Goal: Understand process/instructions: Learn how to perform a task or action

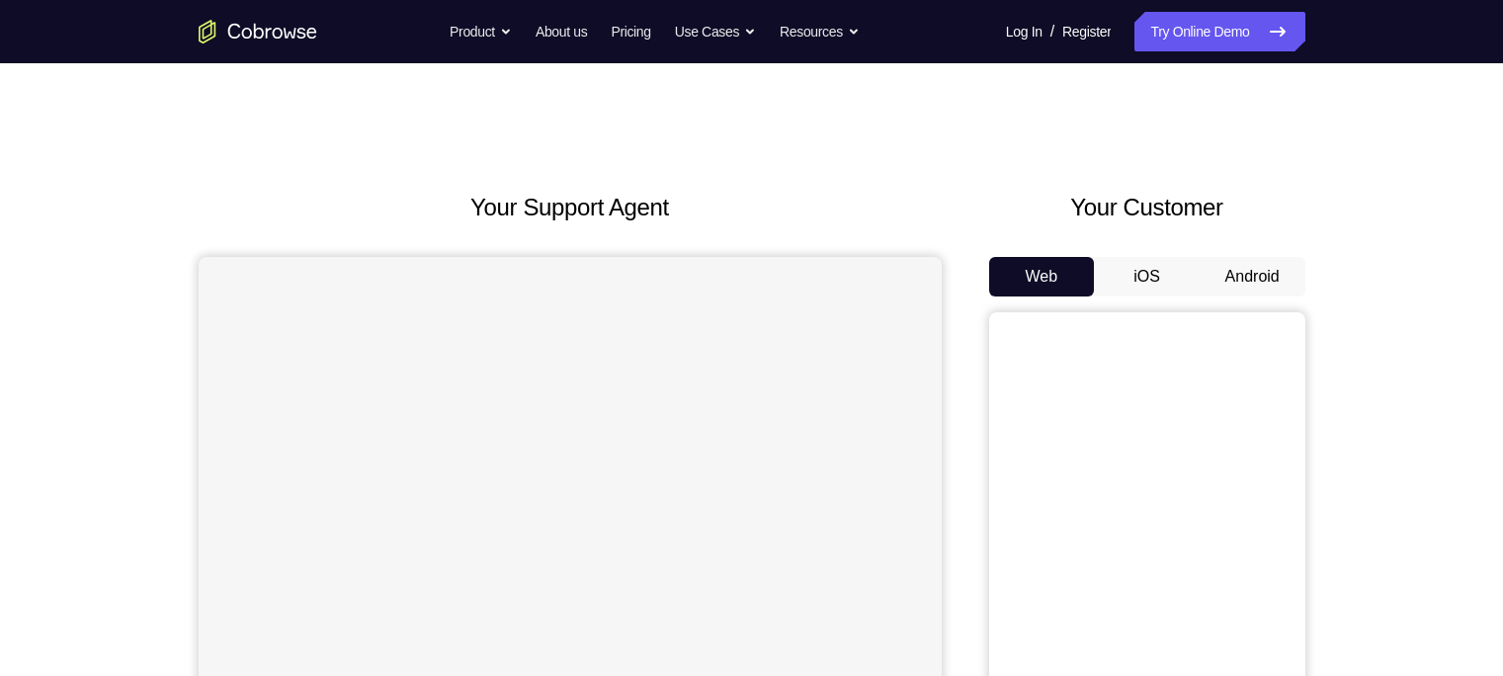
click at [1247, 281] on button "Android" at bounding box center [1253, 277] width 106 height 40
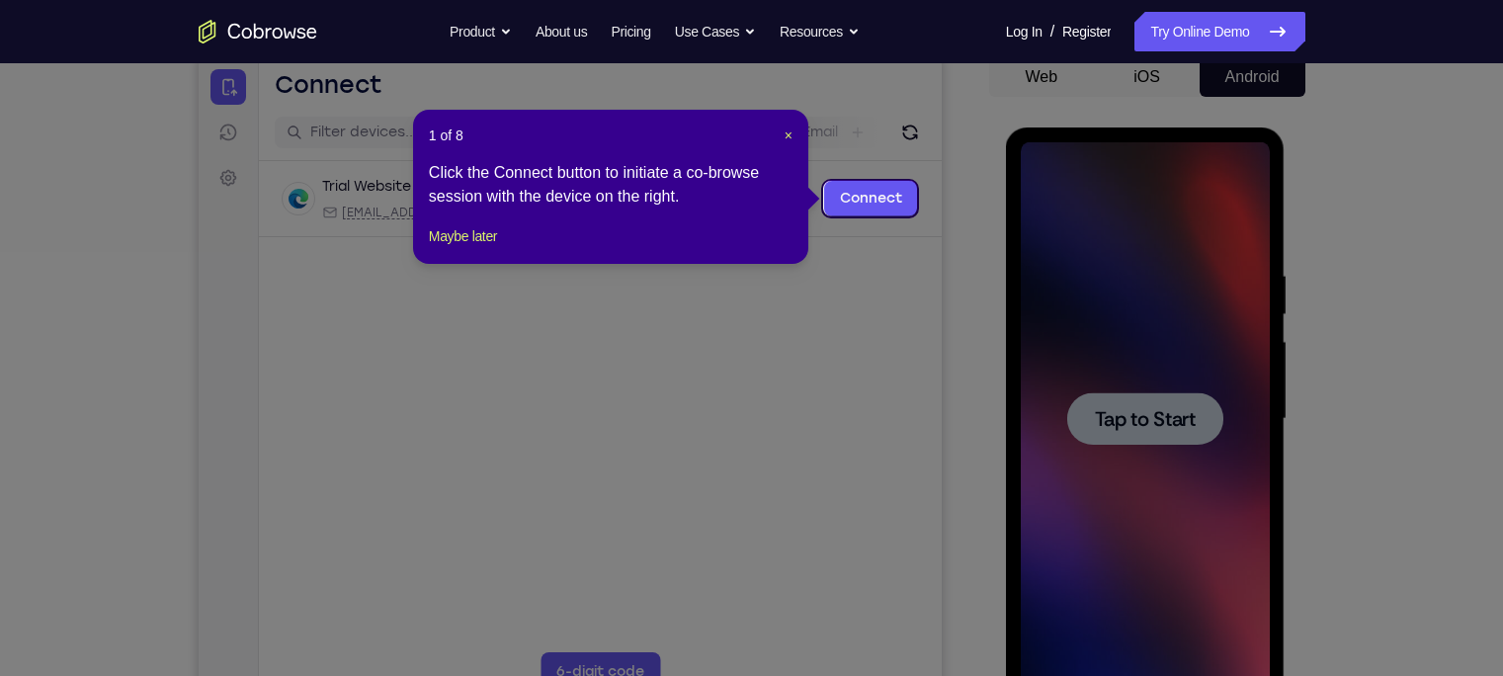
click at [482, 264] on div "1 of 8 × Click the Connect button to initiate a co-browse session with the devi…" at bounding box center [610, 187] width 395 height 154
click at [485, 248] on button "Maybe later" at bounding box center [463, 236] width 68 height 24
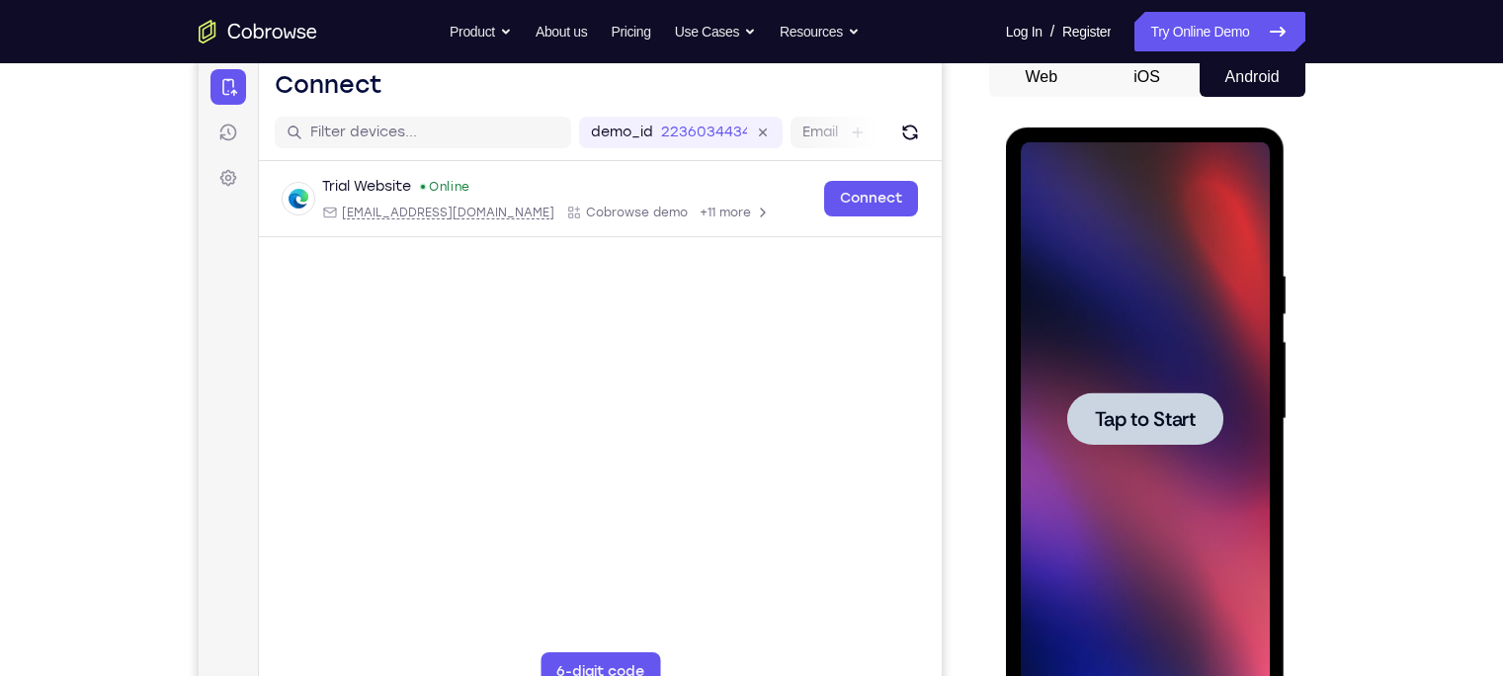
click at [1183, 350] on div at bounding box center [1145, 418] width 249 height 553
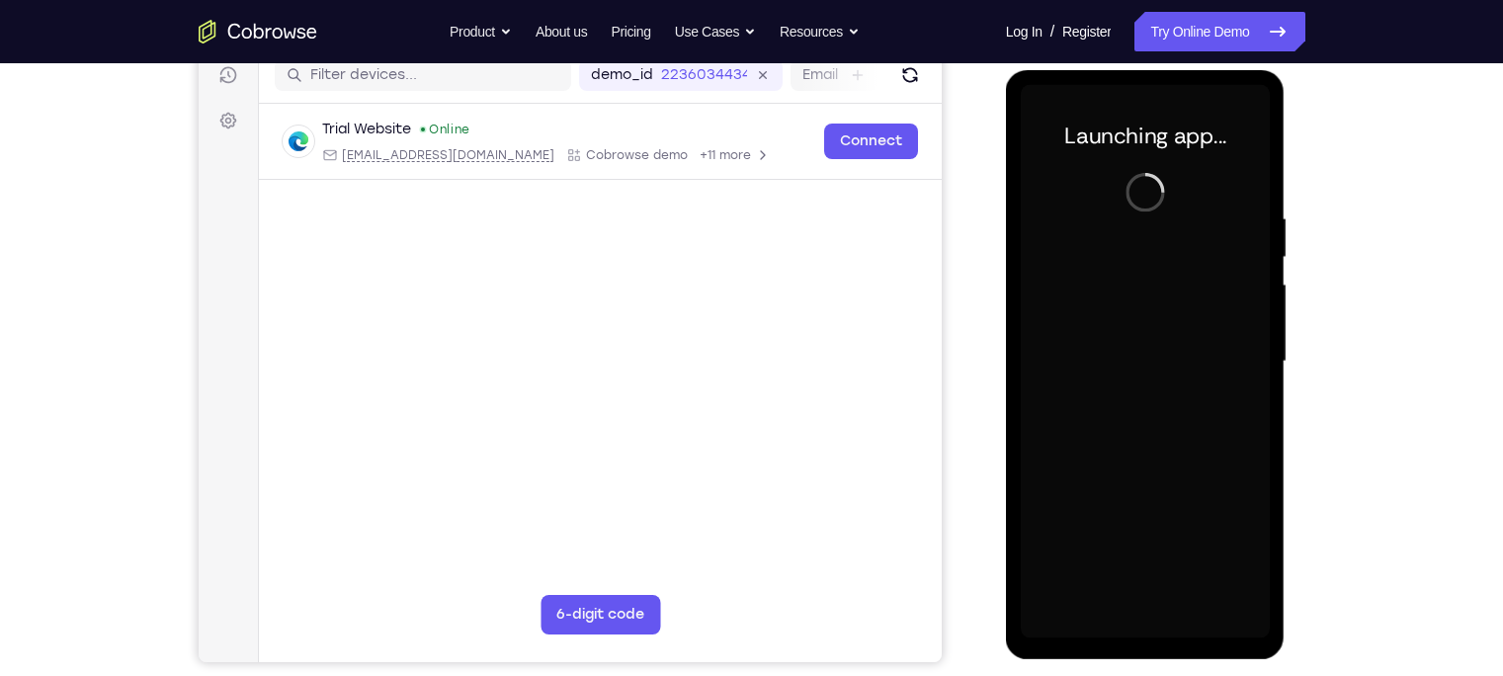
scroll to position [256, 0]
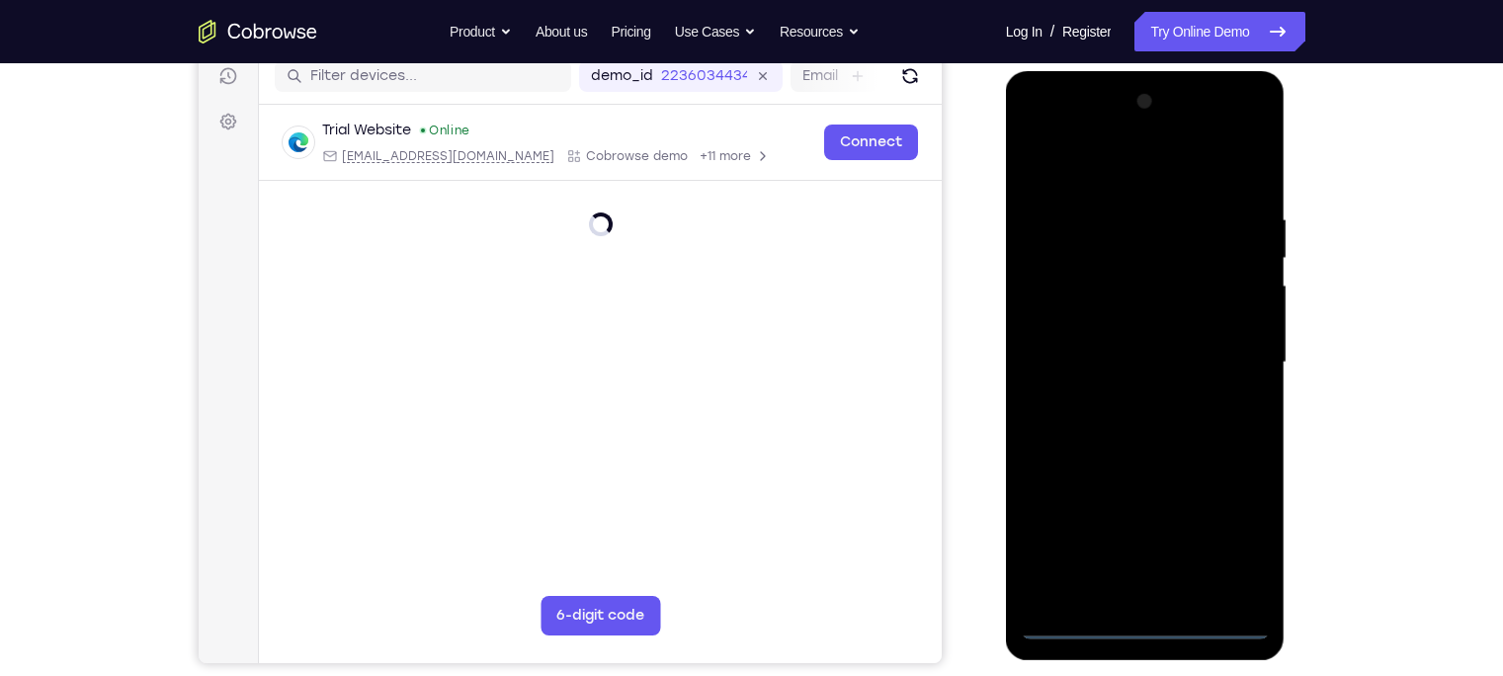
click at [1137, 626] on div at bounding box center [1145, 362] width 249 height 553
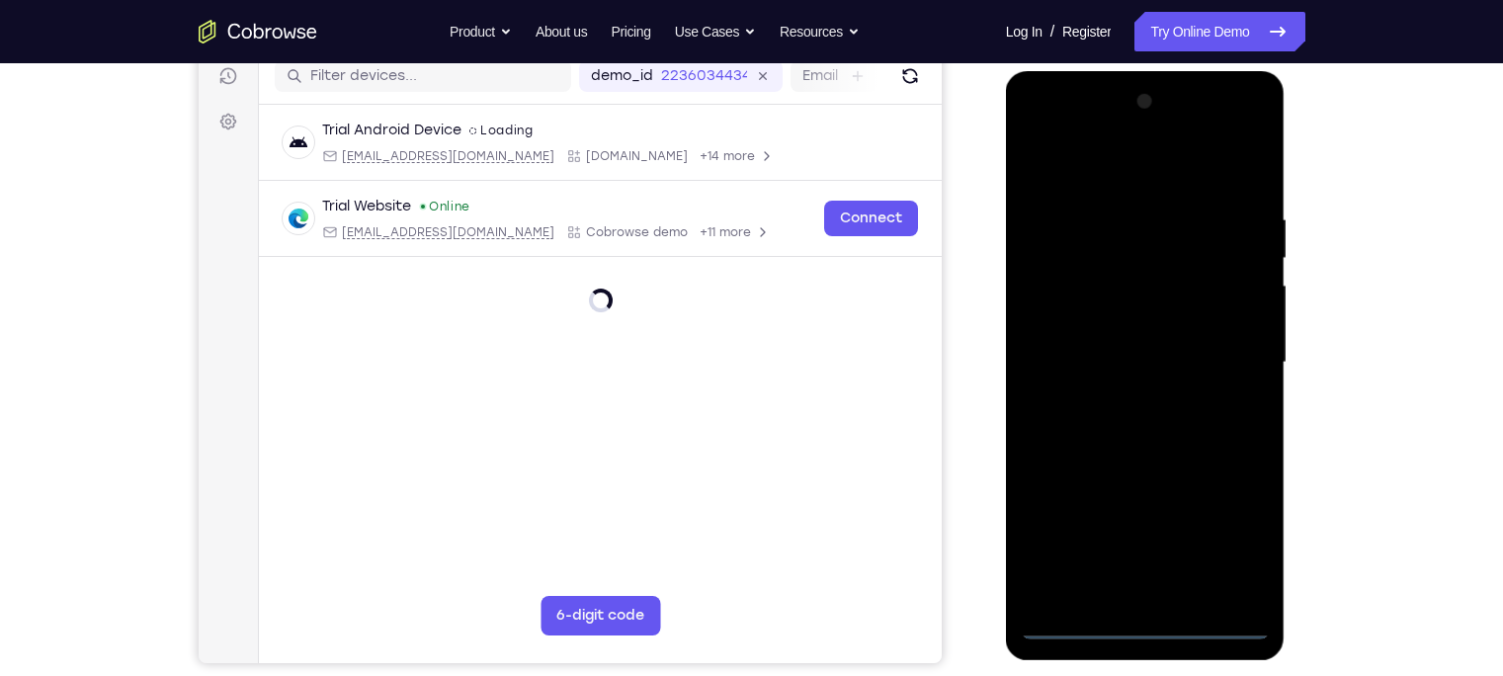
click at [1231, 536] on div at bounding box center [1145, 362] width 249 height 553
click at [1110, 180] on div at bounding box center [1145, 362] width 249 height 553
click at [1226, 355] on div at bounding box center [1145, 362] width 249 height 553
click at [1122, 394] on div at bounding box center [1145, 362] width 249 height 553
click at [1084, 343] on div at bounding box center [1145, 362] width 249 height 553
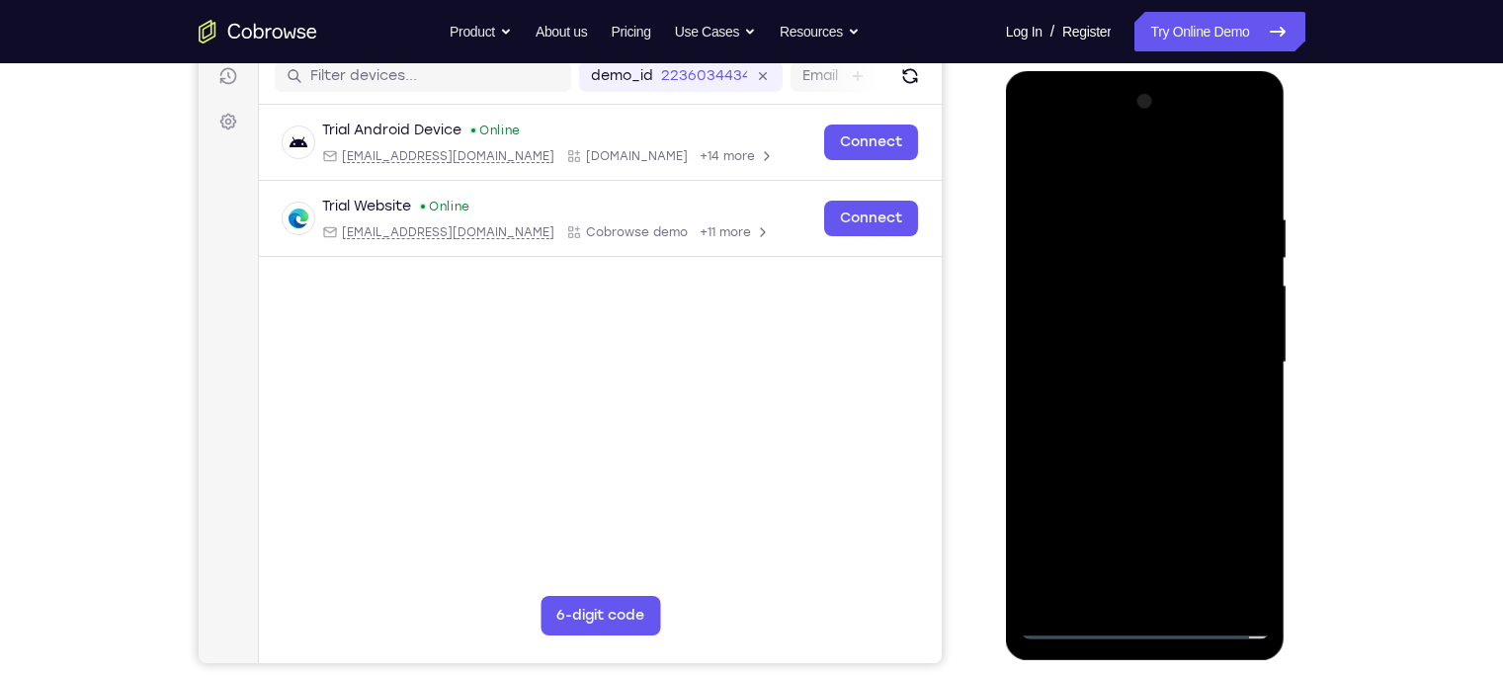
click at [1077, 321] on div at bounding box center [1145, 362] width 249 height 553
click at [1245, 318] on div at bounding box center [1145, 362] width 249 height 553
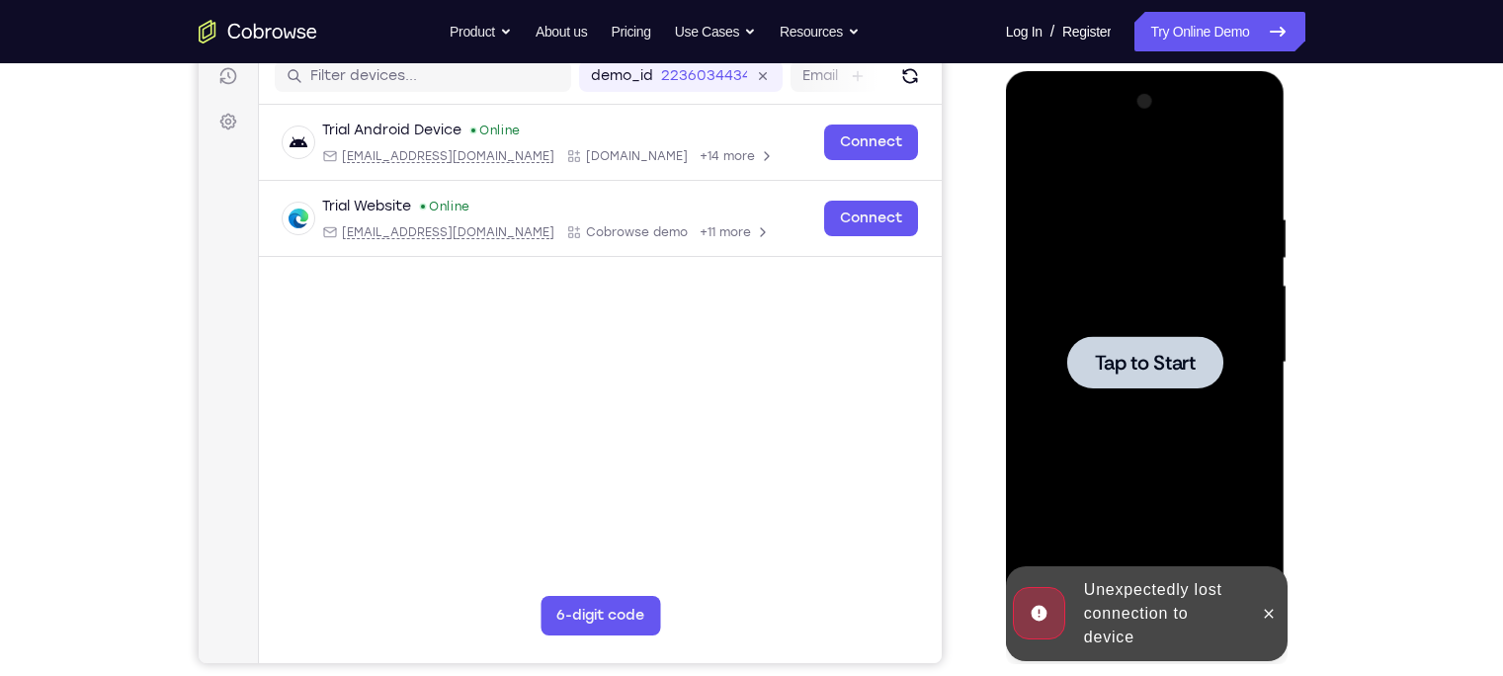
click at [1065, 340] on div at bounding box center [1145, 362] width 249 height 553
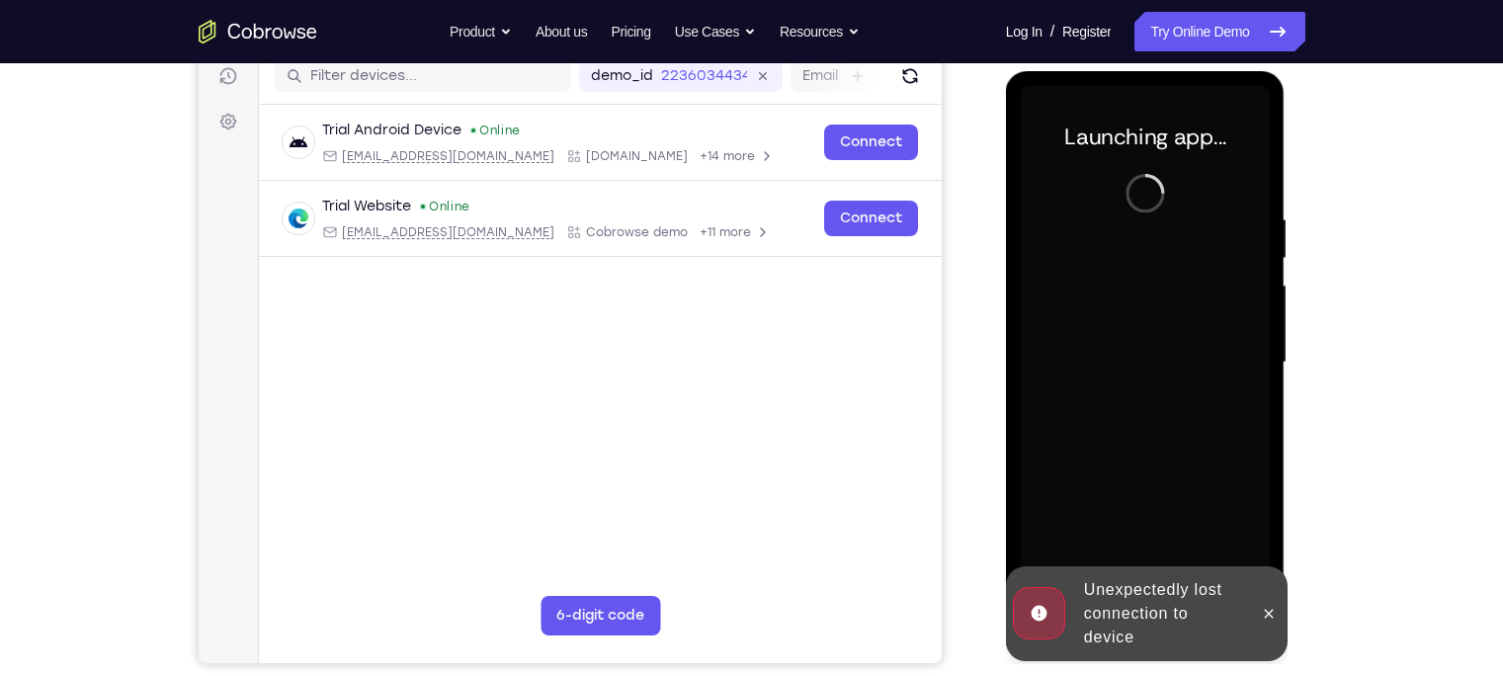
click at [1187, 605] on div "Unexpectedly lost connection to device" at bounding box center [1162, 613] width 173 height 87
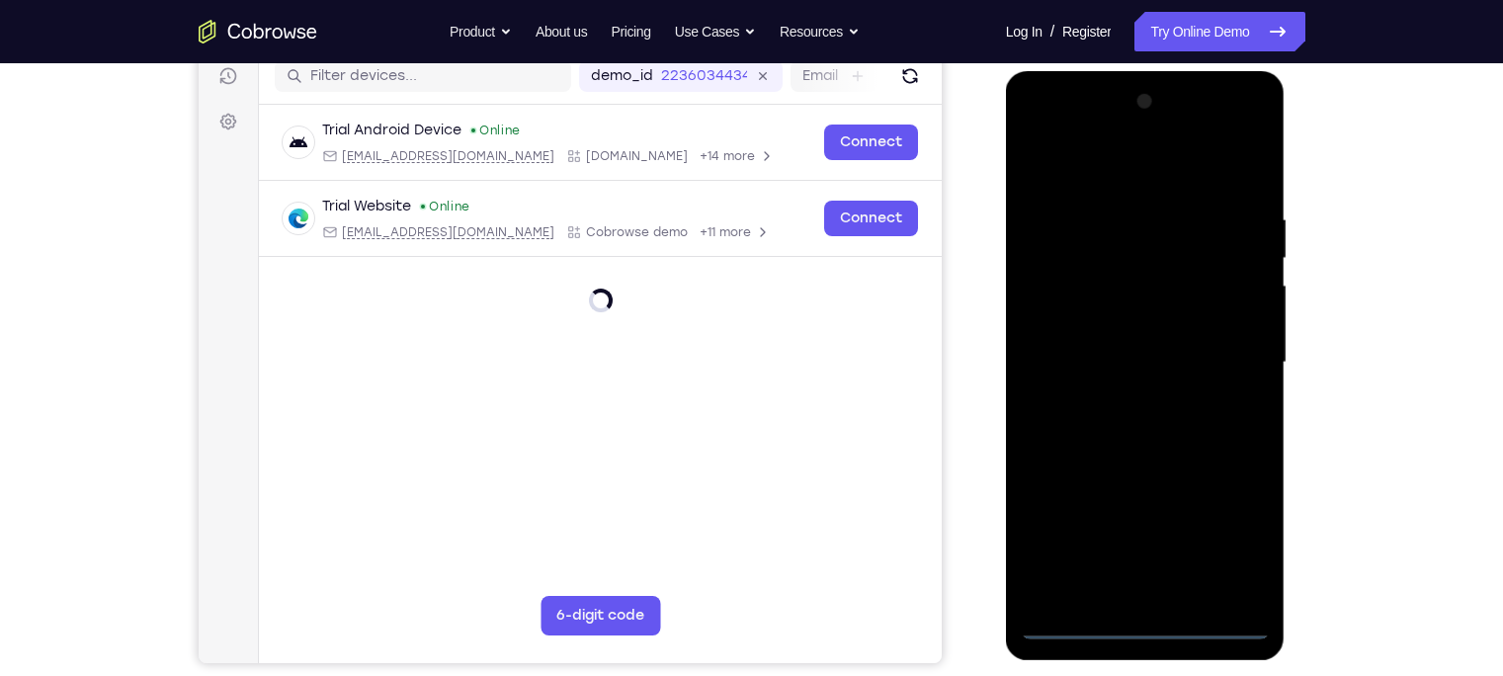
click at [1150, 624] on div at bounding box center [1145, 362] width 249 height 553
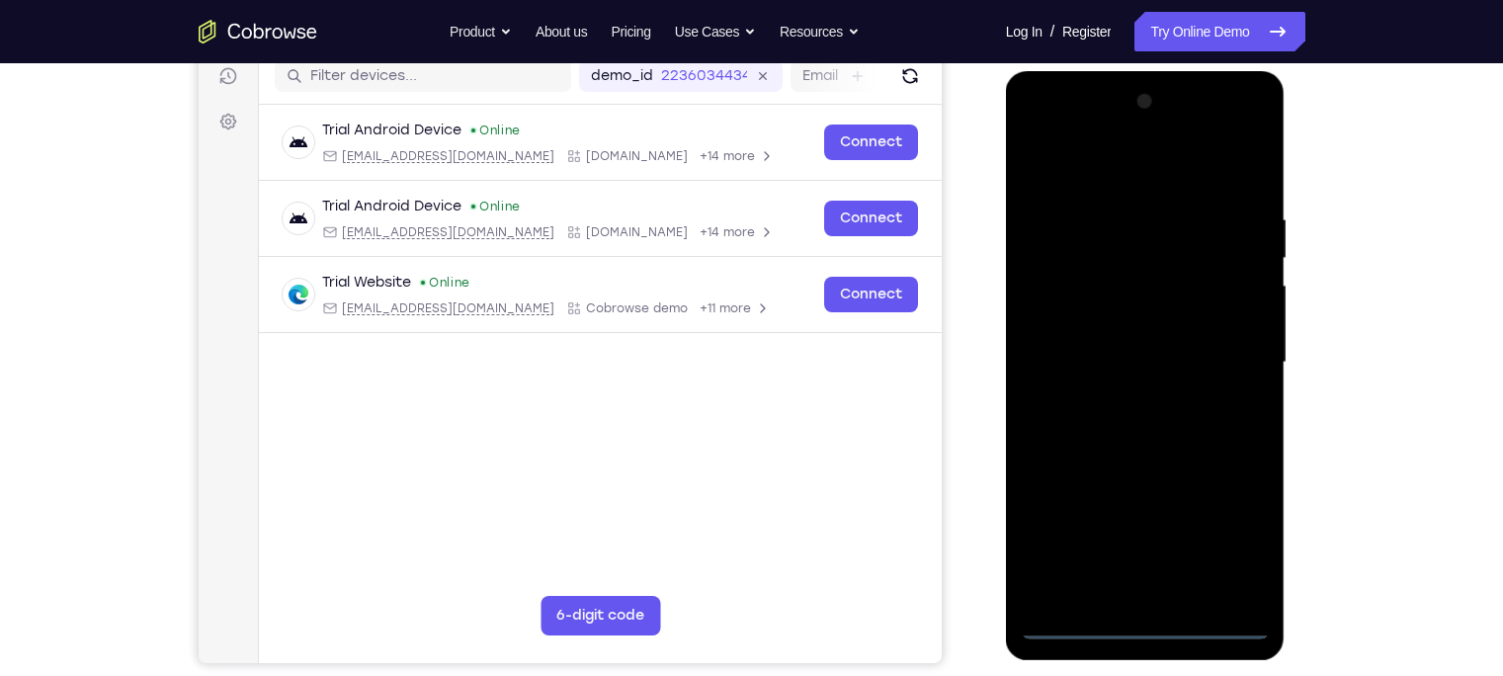
click at [1229, 546] on div at bounding box center [1145, 362] width 249 height 553
click at [1106, 170] on div at bounding box center [1145, 362] width 249 height 553
click at [1226, 348] on div at bounding box center [1145, 362] width 249 height 553
click at [1120, 394] on div at bounding box center [1145, 362] width 249 height 553
click at [1095, 344] on div at bounding box center [1145, 362] width 249 height 553
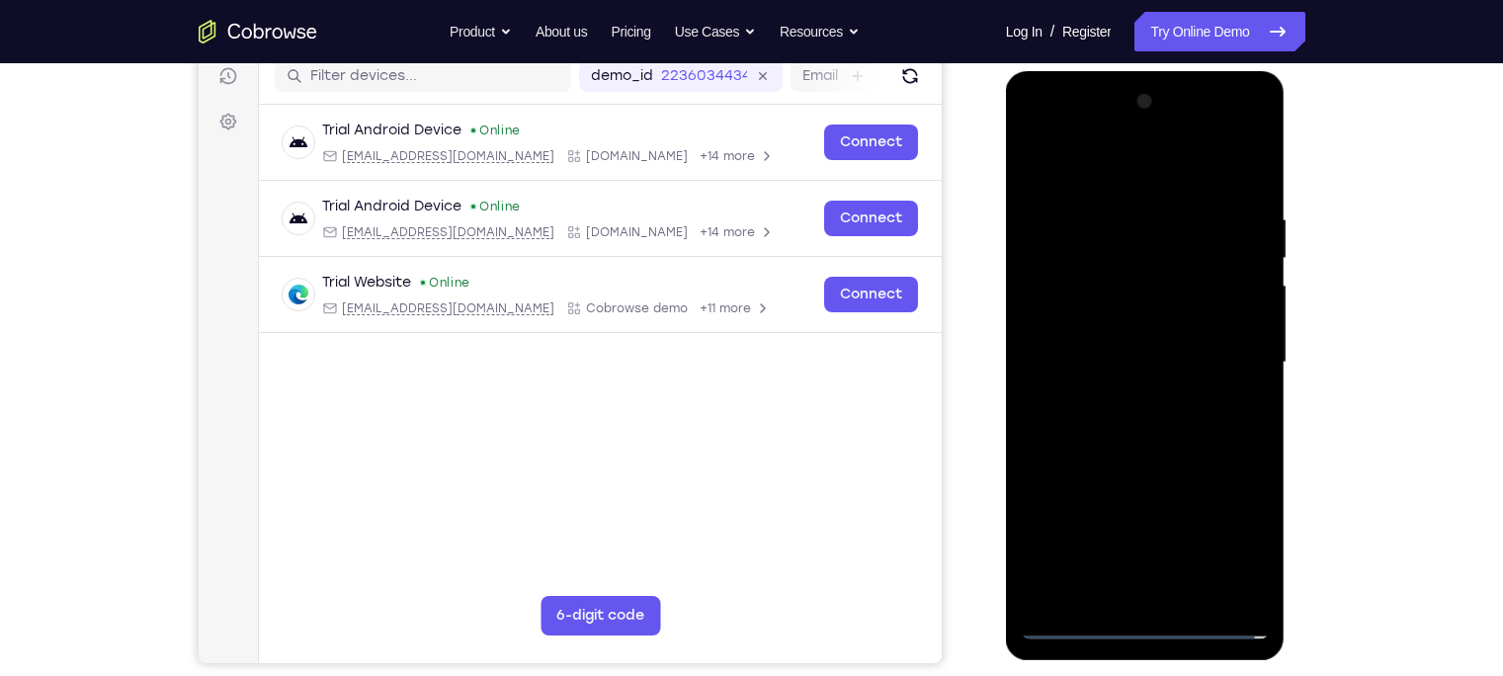
click at [1106, 329] on div at bounding box center [1145, 362] width 249 height 553
click at [1102, 357] on div at bounding box center [1145, 362] width 249 height 553
click at [1175, 410] on div at bounding box center [1145, 362] width 249 height 553
click at [1196, 593] on div at bounding box center [1145, 362] width 249 height 553
drag, startPoint x: 1089, startPoint y: 168, endPoint x: 1092, endPoint y: 77, distance: 91.0
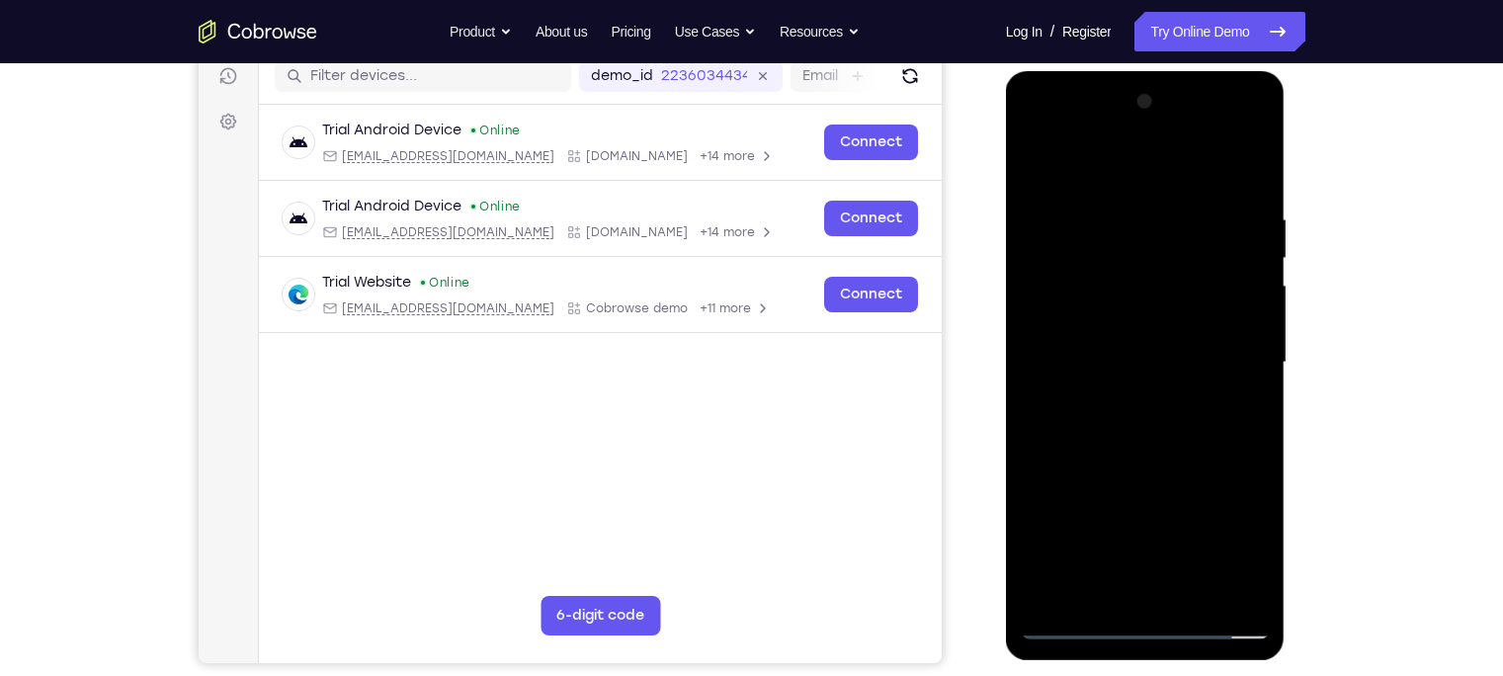
click at [1092, 77] on div at bounding box center [1146, 365] width 280 height 589
click at [1146, 469] on div at bounding box center [1145, 362] width 249 height 553
click at [1047, 160] on div at bounding box center [1145, 362] width 249 height 553
